Goal: Navigation & Orientation: Find specific page/section

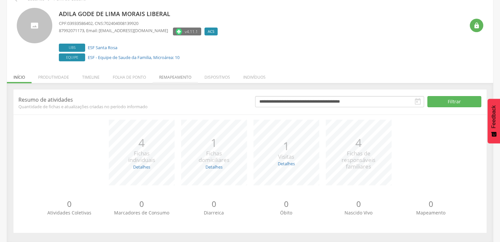
scroll to position [37, 0]
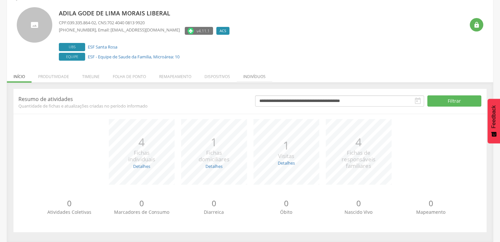
click at [261, 79] on li "Indivíduos" at bounding box center [254, 74] width 35 height 15
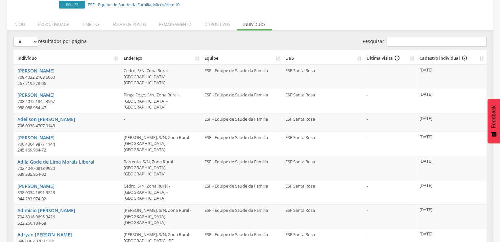
scroll to position [39, 0]
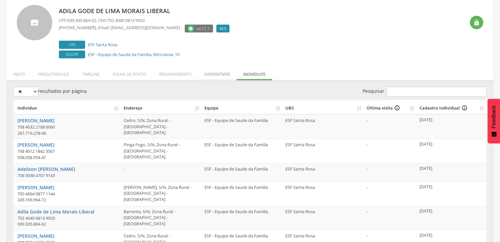
click at [215, 76] on li "Dispositivos" at bounding box center [217, 72] width 39 height 15
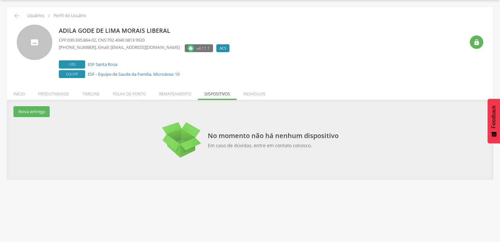
scroll to position [20, 0]
click at [170, 93] on li "Remapeamento" at bounding box center [174, 92] width 45 height 15
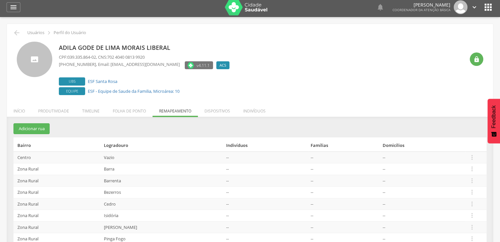
scroll to position [0, 0]
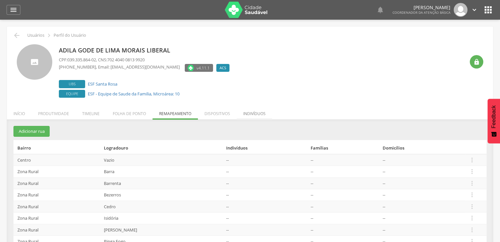
click at [256, 114] on li "Indivíduos" at bounding box center [254, 111] width 35 height 15
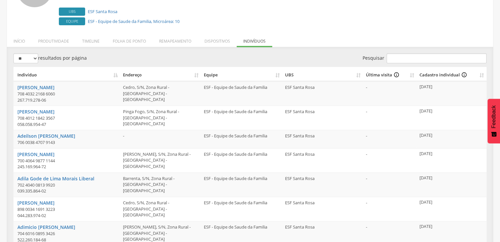
scroll to position [72, 0]
click at [17, 39] on li "Início" at bounding box center [19, 39] width 25 height 15
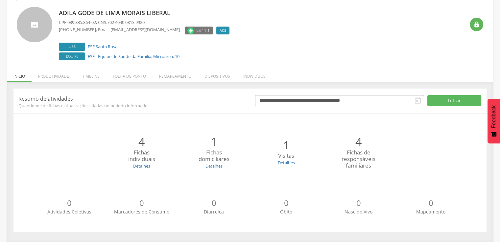
scroll to position [37, 0]
click at [58, 75] on li "Produtividade" at bounding box center [54, 74] width 44 height 15
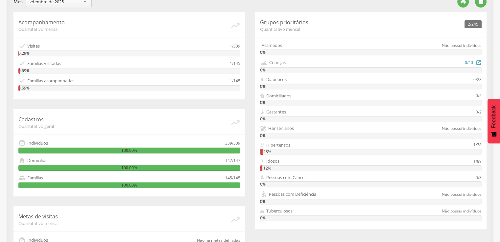
scroll to position [141, 0]
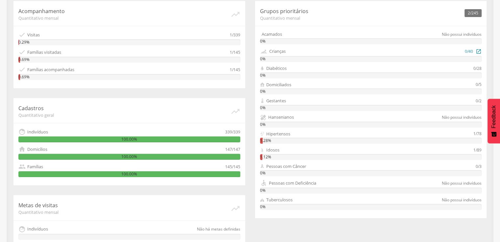
click at [481, 51] on icon "" at bounding box center [478, 51] width 6 height 7
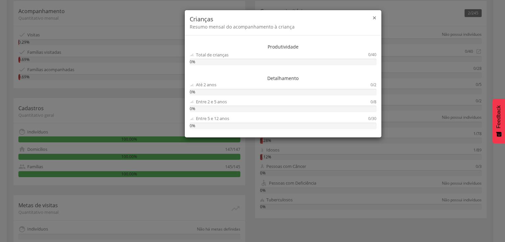
click at [373, 18] on span "×" at bounding box center [374, 17] width 4 height 9
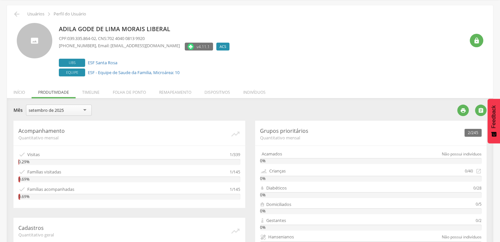
scroll to position [10, 0]
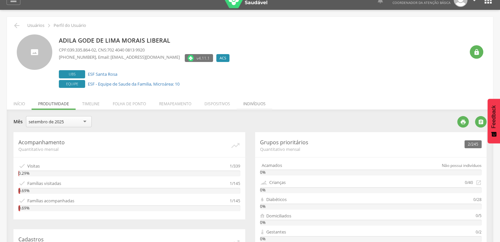
click at [261, 103] on li "Indivíduos" at bounding box center [254, 102] width 35 height 15
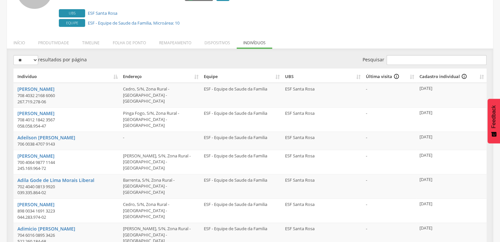
scroll to position [72, 0]
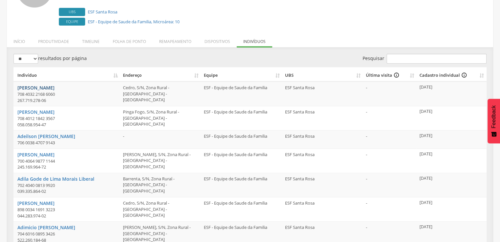
click at [34, 86] on link "[PERSON_NAME]" at bounding box center [35, 88] width 37 height 6
click at [39, 112] on link "[PERSON_NAME]" at bounding box center [35, 112] width 37 height 6
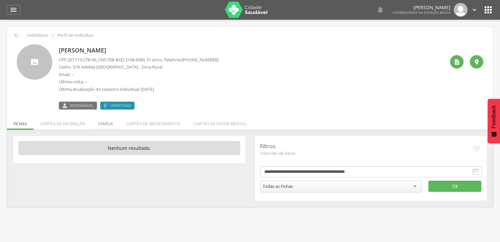
click at [106, 124] on li "Família" at bounding box center [106, 122] width 28 height 15
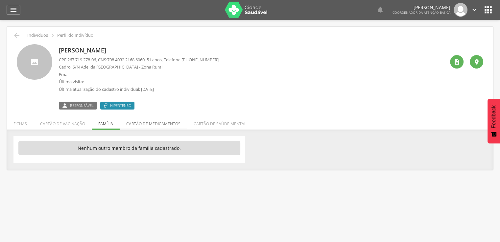
click at [172, 122] on li "Cartão de medicamentos" at bounding box center [153, 122] width 67 height 15
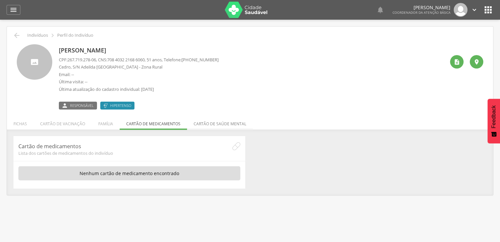
click at [229, 123] on li "Cartão de saúde mental" at bounding box center [220, 122] width 66 height 15
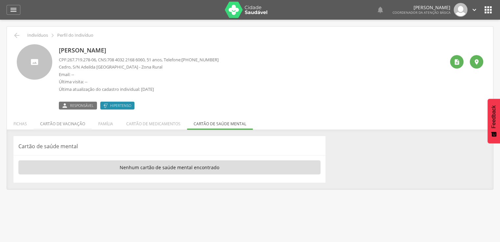
click at [72, 124] on li "Cartão de vacinação" at bounding box center [63, 122] width 58 height 15
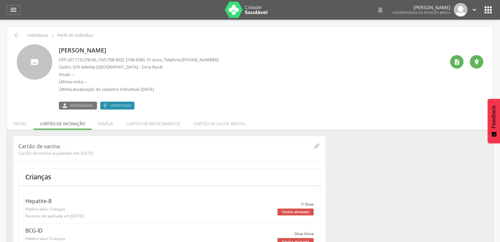
click at [111, 123] on li "Família" at bounding box center [106, 122] width 28 height 15
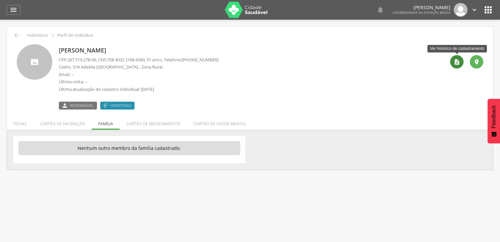
click at [455, 60] on icon "" at bounding box center [456, 62] width 7 height 7
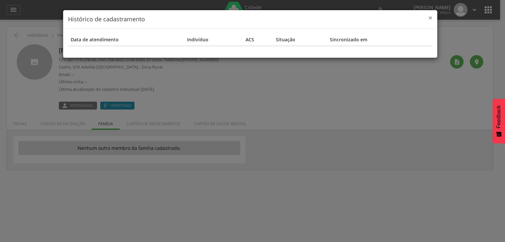
click at [430, 18] on span "×" at bounding box center [430, 17] width 4 height 9
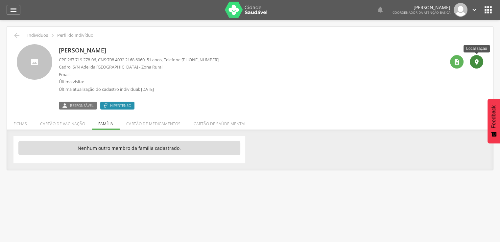
click at [474, 63] on icon "" at bounding box center [476, 62] width 7 height 7
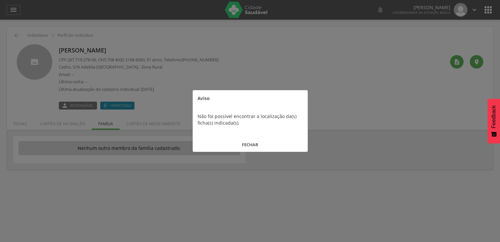
click at [252, 144] on button "FECHAR" at bounding box center [250, 145] width 115 height 14
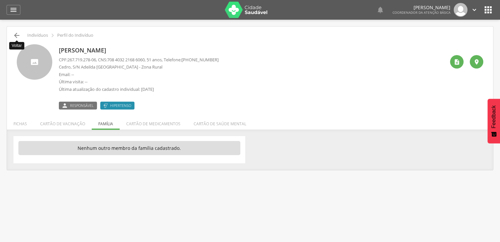
click at [16, 35] on icon "" at bounding box center [17, 36] width 8 height 8
click at [15, 34] on icon "" at bounding box center [17, 36] width 8 height 8
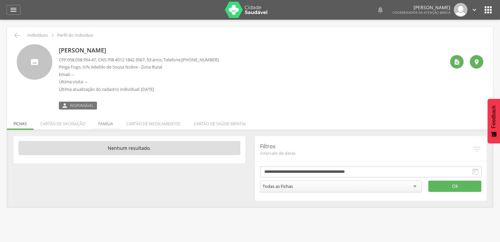
click at [104, 123] on li "Família" at bounding box center [106, 122] width 28 height 15
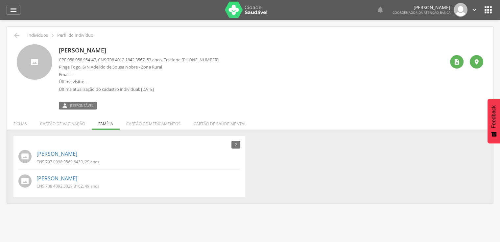
click at [485, 12] on icon "" at bounding box center [488, 10] width 11 height 11
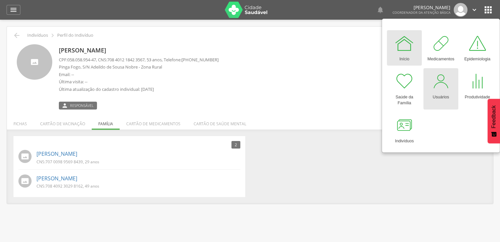
click at [438, 92] on div "Usuários" at bounding box center [440, 95] width 16 height 9
